Goal: Navigation & Orientation: Find specific page/section

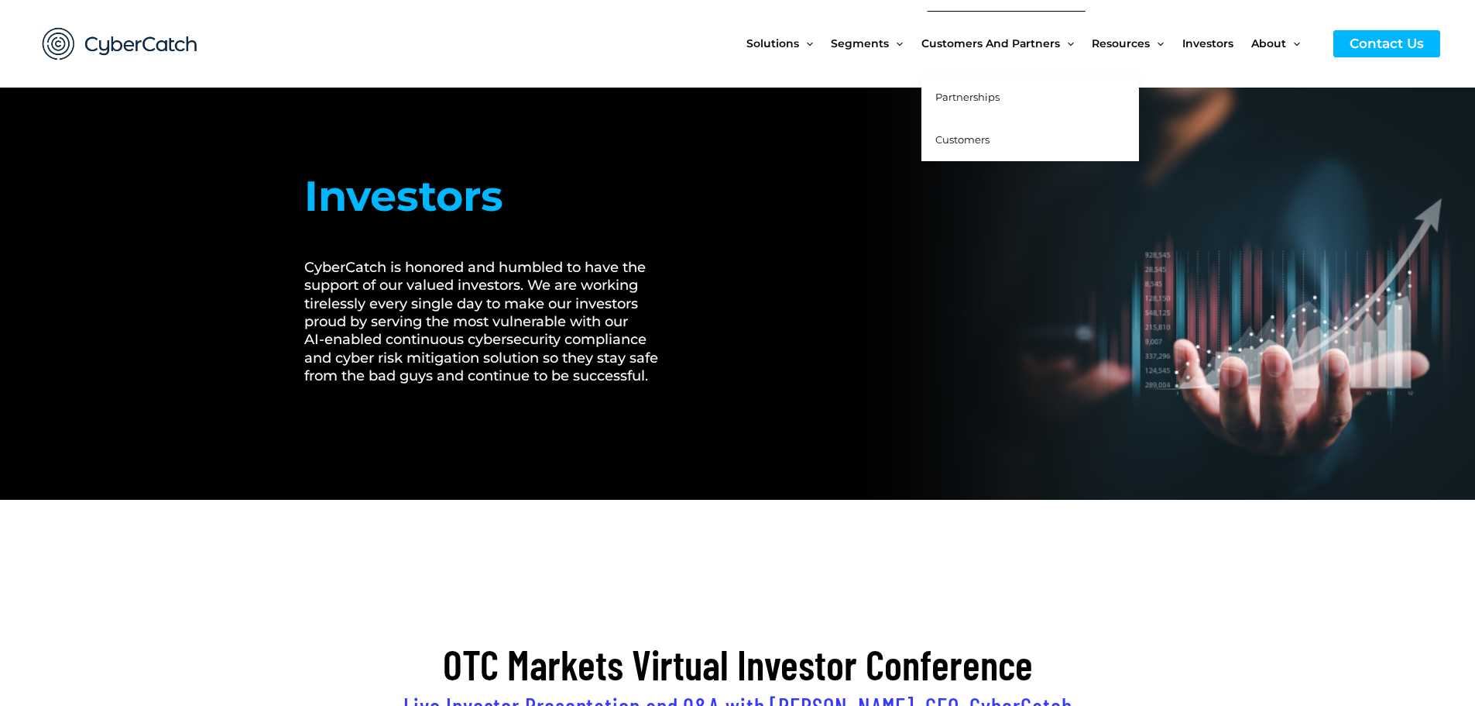
click at [980, 137] on span "Customers" at bounding box center [963, 139] width 54 height 12
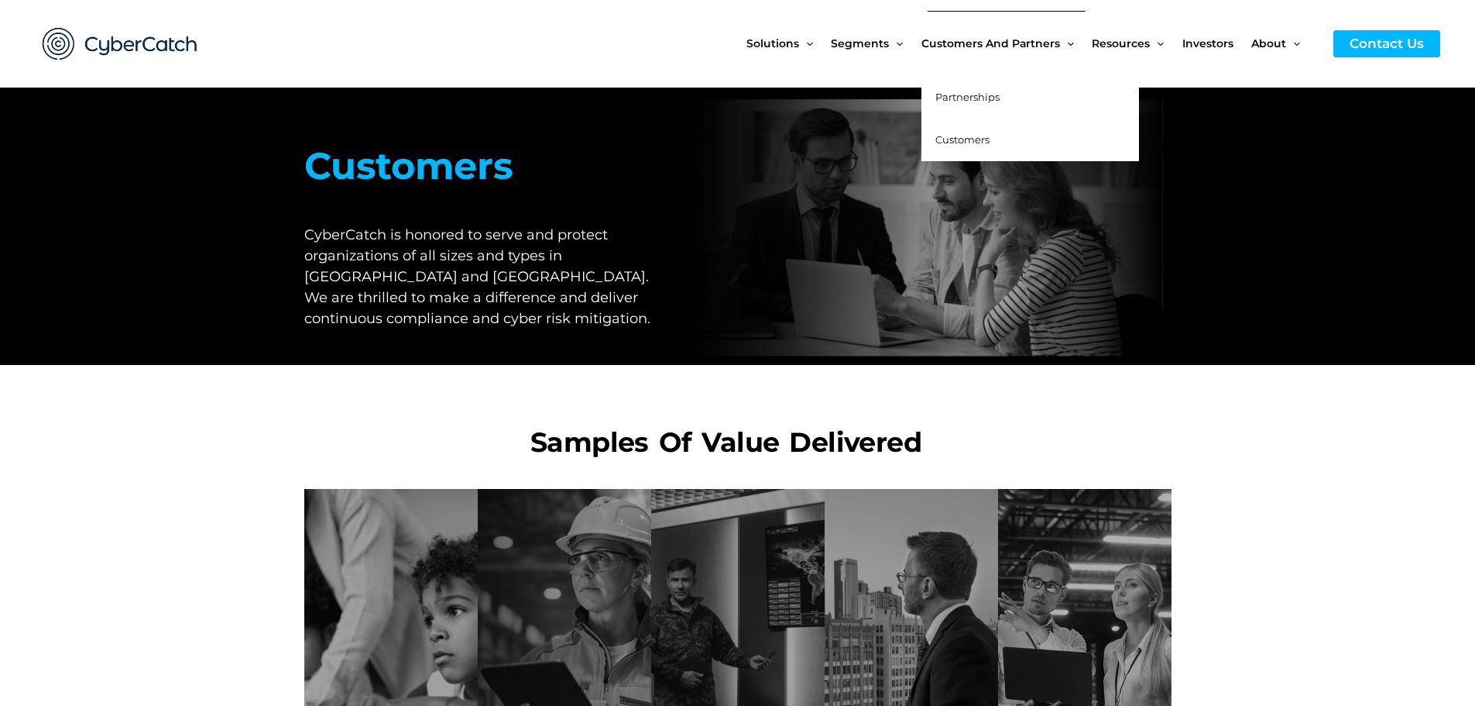
click at [971, 91] on span "Partnerships" at bounding box center [968, 97] width 64 height 12
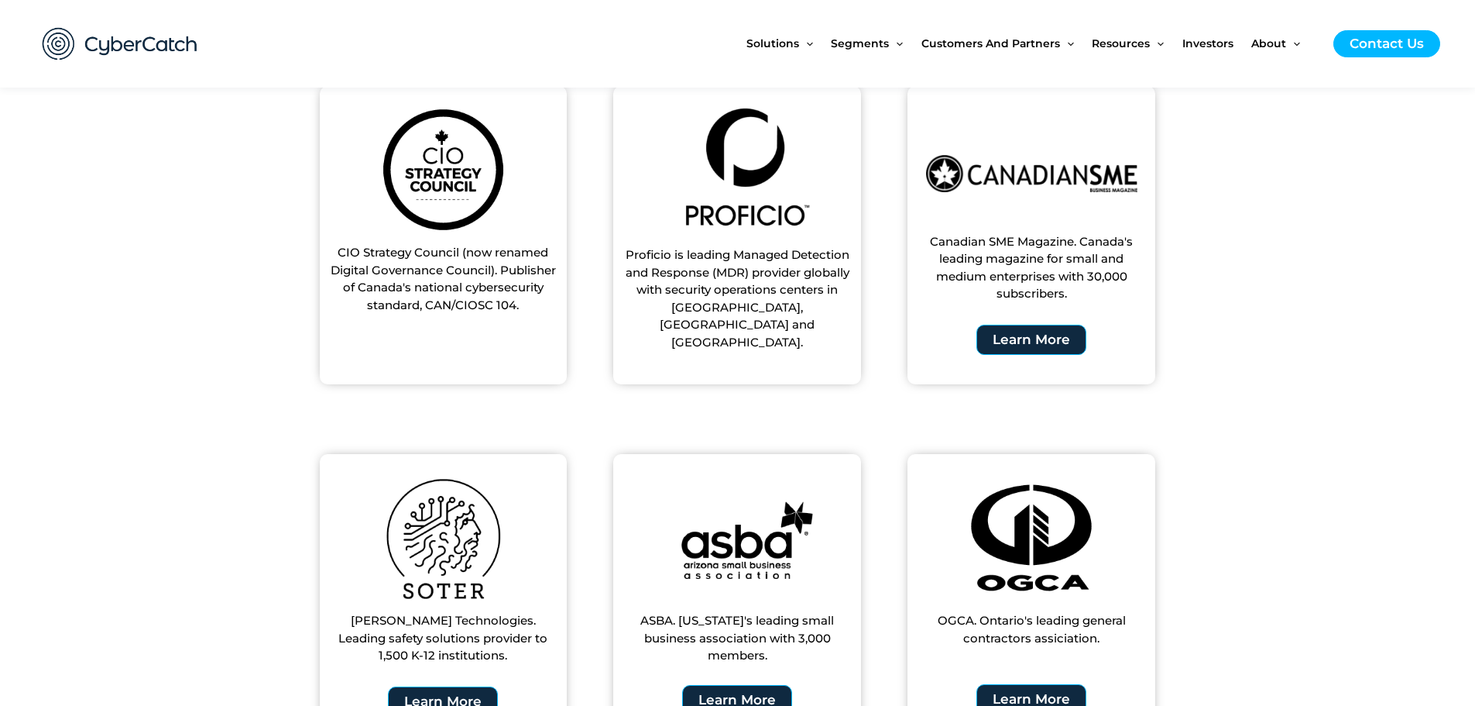
scroll to position [697, 0]
